Goal: Contribute content: Add original content to the website for others to see

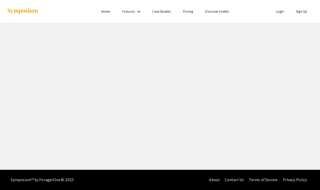
click at [280, 11] on link "Login" at bounding box center [280, 11] width 8 height 5
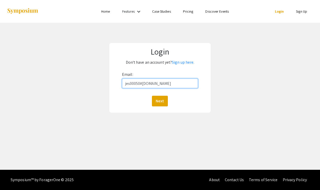
click at [160, 101] on button "Next" at bounding box center [160, 101] width 16 height 11
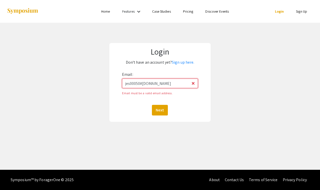
click at [142, 83] on input "jes00050#[DOMAIN_NAME]" at bounding box center [160, 84] width 76 height 10
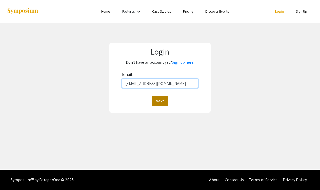
type input "[EMAIL_ADDRESS][DOMAIN_NAME]"
click at [160, 101] on button "Next" at bounding box center [160, 101] width 16 height 11
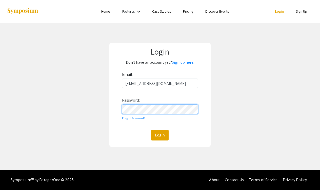
click at [160, 135] on button "Login" at bounding box center [159, 135] width 17 height 11
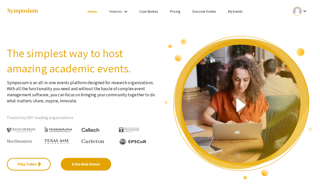
click at [240, 11] on link "My Events" at bounding box center [235, 11] width 14 height 5
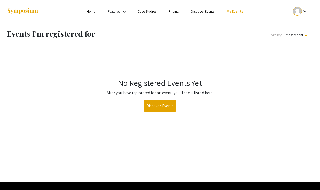
click at [299, 13] on div at bounding box center [297, 11] width 9 height 9
click at [300, 38] on button "My Submissions" at bounding box center [302, 37] width 31 height 12
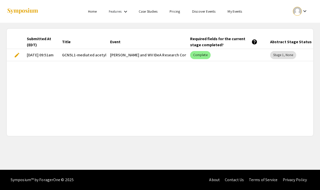
click at [17, 55] on span "edit" at bounding box center [17, 55] width 6 height 6
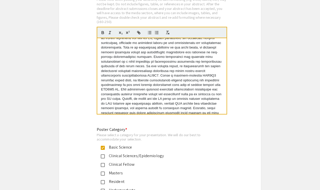
scroll to position [26, 0]
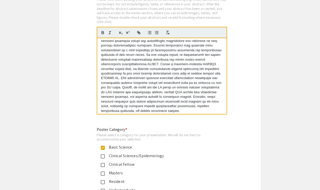
drag, startPoint x: 100, startPoint y: 37, endPoint x: 139, endPoint y: 104, distance: 77.5
click at [139, 104] on div at bounding box center [161, 76] width 129 height 76
copy p "Precise mitochondrial cristae dimensions are indispensable to maintain mitochon…"
drag, startPoint x: 106, startPoint y: 71, endPoint x: 106, endPoint y: 76, distance: 5.1
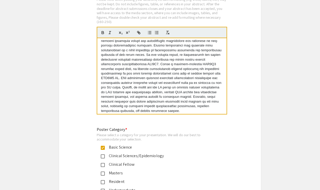
click at [106, 71] on p at bounding box center [162, 64] width 122 height 98
click at [217, 146] on app-form-preview-multi-select-field "Poster Category * Please select a category for your presentation. We will do ou…" at bounding box center [160, 185] width 126 height 116
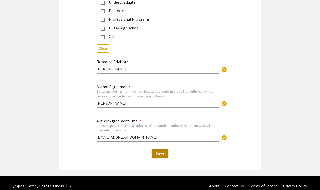
scroll to position [1253, 0]
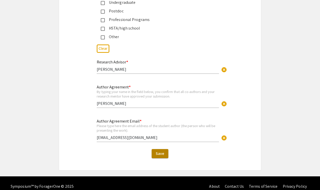
click at [164, 151] on span "Save" at bounding box center [160, 153] width 9 height 5
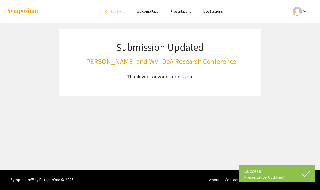
scroll to position [0, 0]
